Goal: Information Seeking & Learning: Learn about a topic

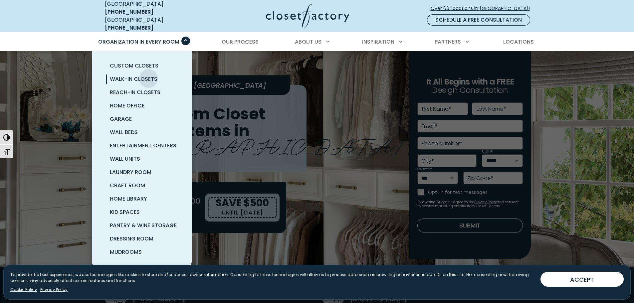
click at [148, 75] on span "Walk-In Closets" at bounding box center [134, 79] width 48 height 8
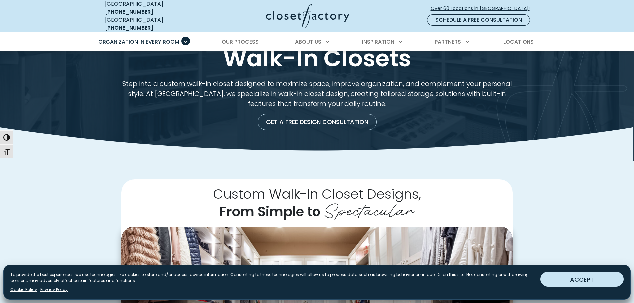
scroll to position [33, 0]
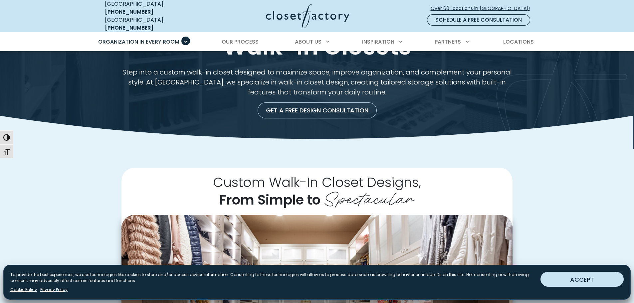
click at [559, 275] on button "ACCEPT" at bounding box center [581, 279] width 83 height 15
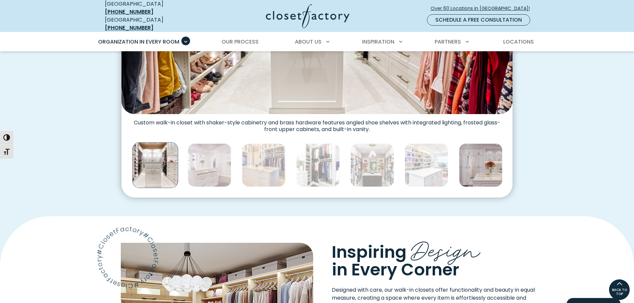
scroll to position [233, 0]
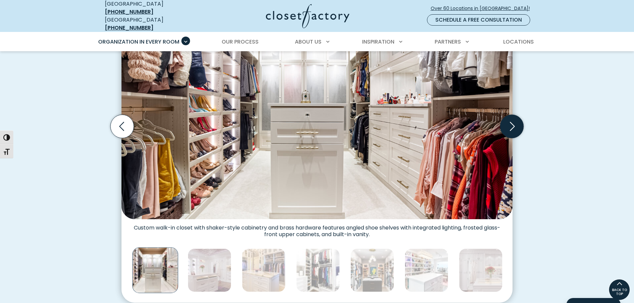
click at [503, 122] on icon "Next slide" at bounding box center [511, 126] width 23 height 23
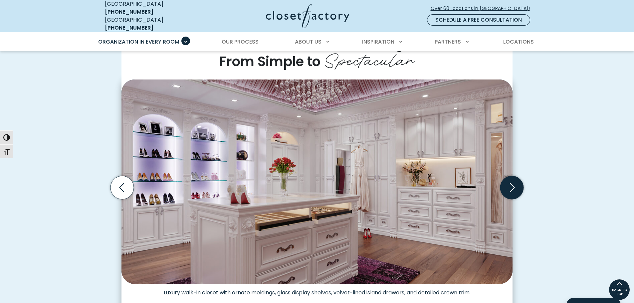
scroll to position [166, 0]
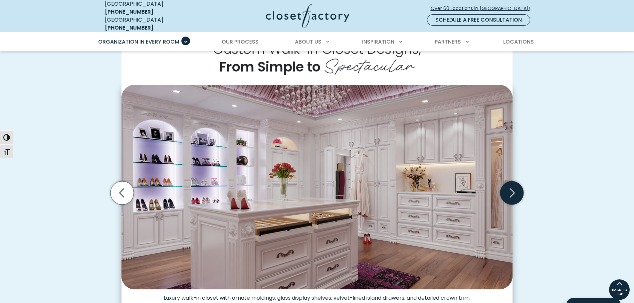
click at [508, 188] on icon "Next slide" at bounding box center [511, 192] width 23 height 23
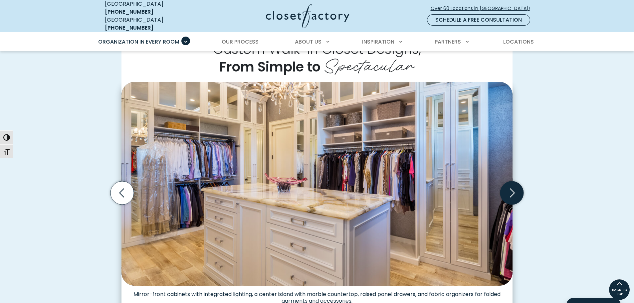
click at [508, 188] on icon "Next slide" at bounding box center [511, 192] width 23 height 23
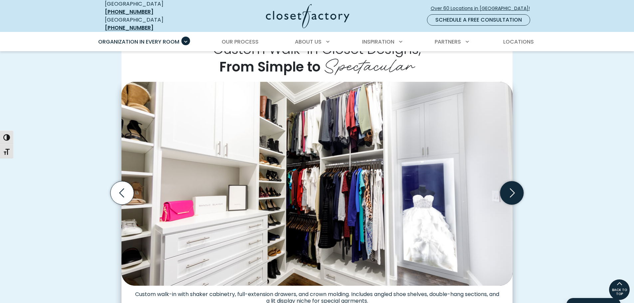
click at [508, 188] on icon "Next slide" at bounding box center [511, 192] width 23 height 23
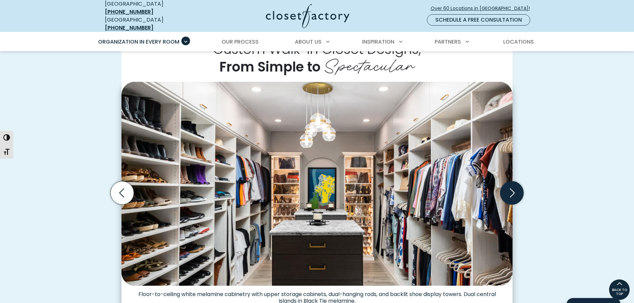
click at [508, 188] on icon "Next slide" at bounding box center [511, 192] width 23 height 23
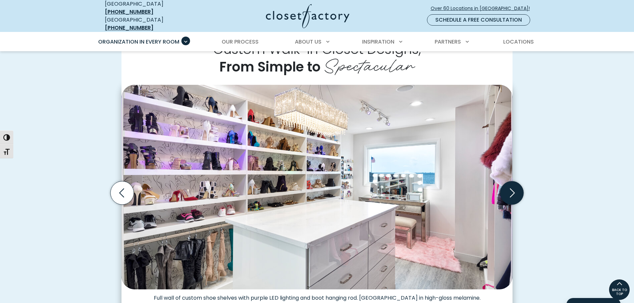
click at [508, 188] on icon "Next slide" at bounding box center [511, 192] width 23 height 23
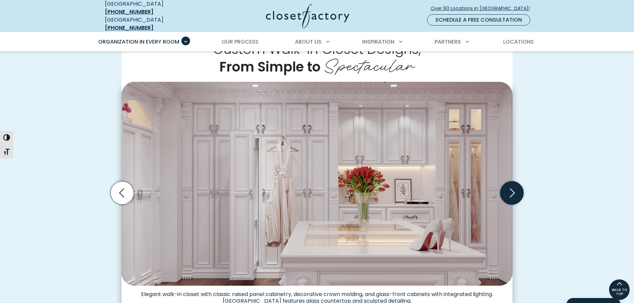
click at [508, 188] on icon "Next slide" at bounding box center [511, 192] width 23 height 23
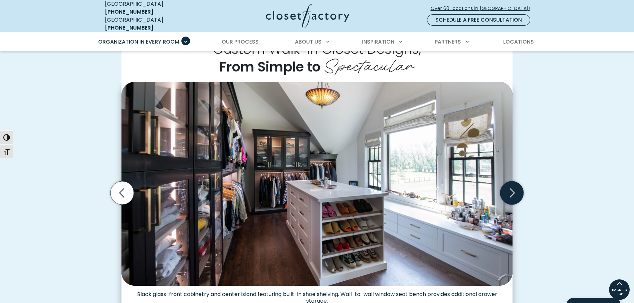
click at [508, 188] on icon "Next slide" at bounding box center [511, 192] width 23 height 23
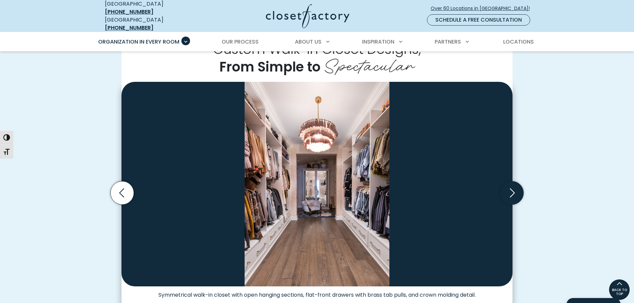
click at [508, 188] on icon "Next slide" at bounding box center [511, 192] width 23 height 23
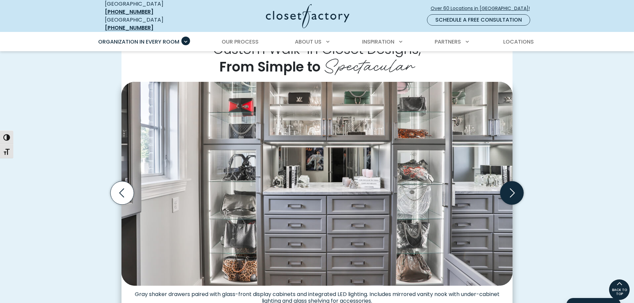
click at [508, 188] on icon "Next slide" at bounding box center [511, 192] width 23 height 23
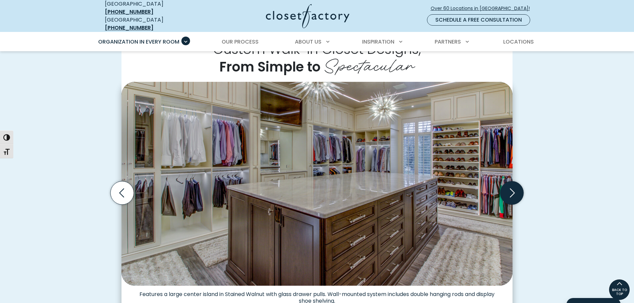
click at [508, 188] on icon "Next slide" at bounding box center [511, 192] width 23 height 23
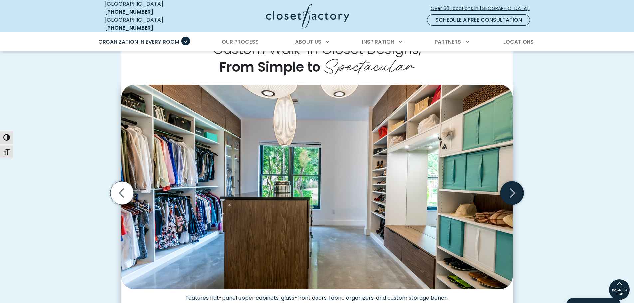
click at [508, 188] on icon "Next slide" at bounding box center [511, 192] width 23 height 23
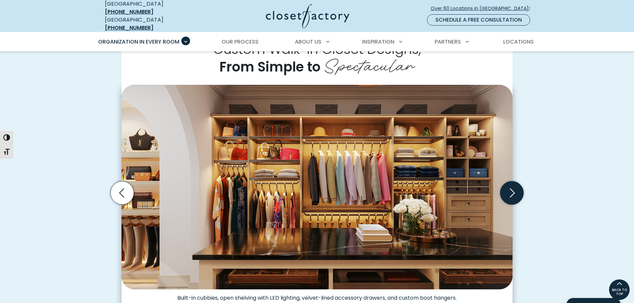
click at [508, 188] on icon "Next slide" at bounding box center [511, 192] width 23 height 23
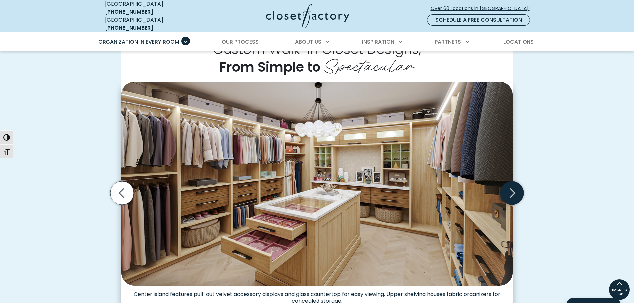
click at [508, 188] on icon "Next slide" at bounding box center [511, 192] width 23 height 23
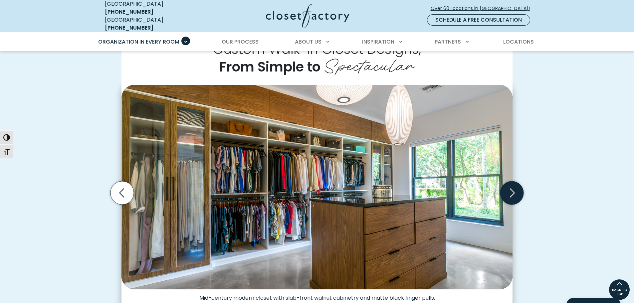
click at [508, 188] on icon "Next slide" at bounding box center [511, 192] width 23 height 23
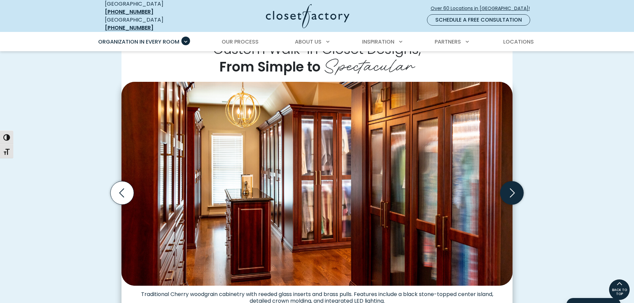
click at [508, 188] on icon "Next slide" at bounding box center [511, 192] width 23 height 23
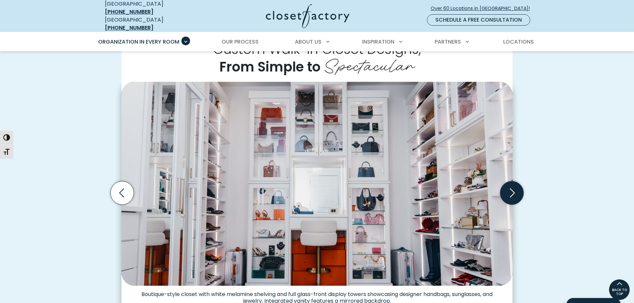
click at [508, 188] on icon "Next slide" at bounding box center [511, 192] width 23 height 23
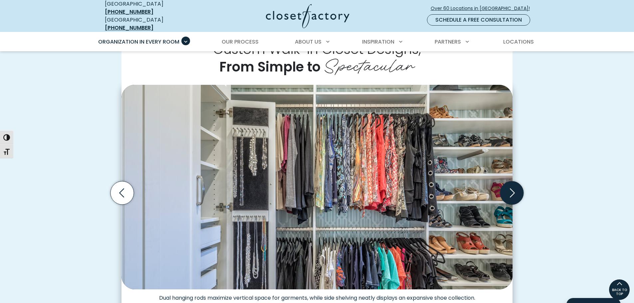
click at [508, 188] on icon "Next slide" at bounding box center [511, 192] width 23 height 23
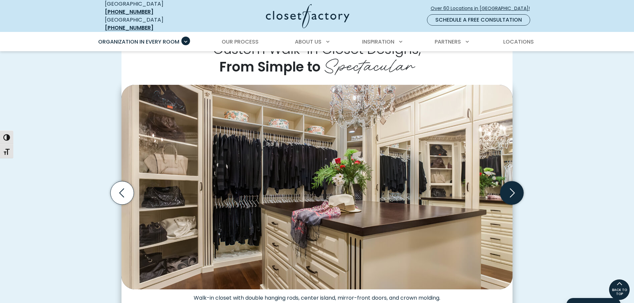
click at [508, 188] on icon "Next slide" at bounding box center [511, 192] width 23 height 23
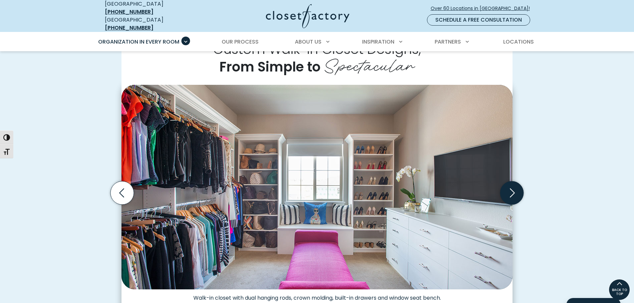
click at [508, 188] on icon "Next slide" at bounding box center [511, 192] width 23 height 23
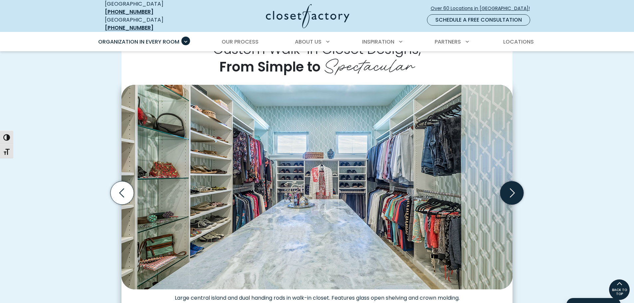
click at [508, 188] on icon "Next slide" at bounding box center [511, 192] width 23 height 23
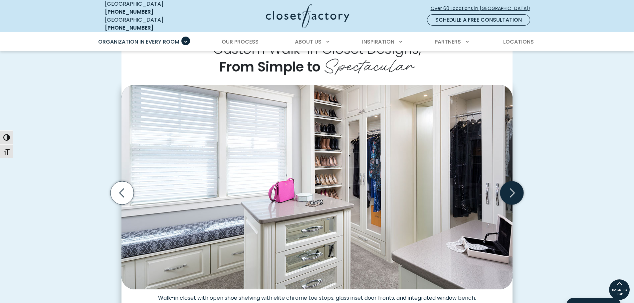
click at [508, 188] on icon "Next slide" at bounding box center [511, 192] width 23 height 23
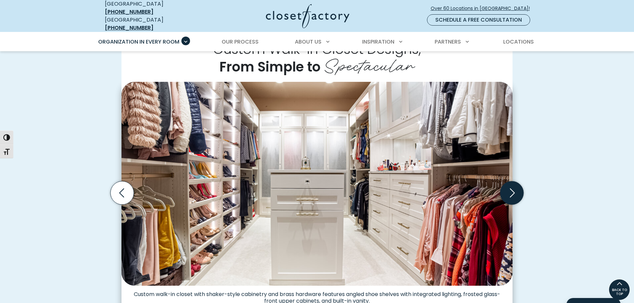
click at [508, 188] on icon "Next slide" at bounding box center [511, 192] width 23 height 23
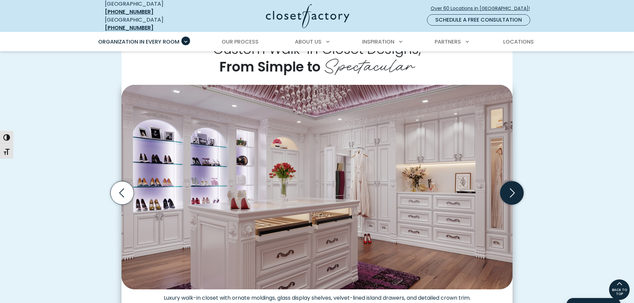
click at [508, 188] on icon "Next slide" at bounding box center [511, 192] width 23 height 23
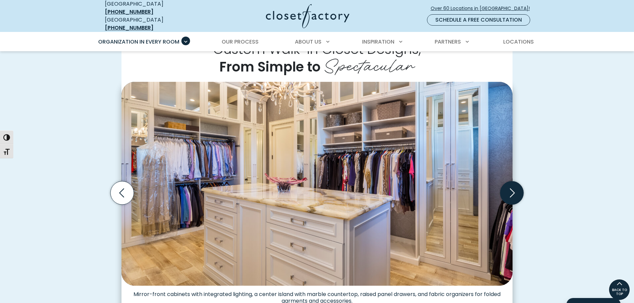
click at [508, 188] on icon "Next slide" at bounding box center [511, 192] width 23 height 23
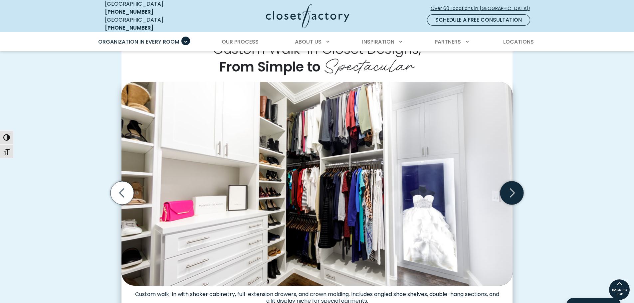
click at [508, 188] on icon "Next slide" at bounding box center [511, 192] width 23 height 23
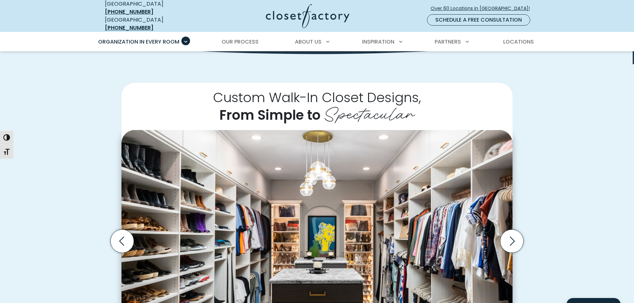
scroll to position [0, 0]
